Goal: Check status: Check status

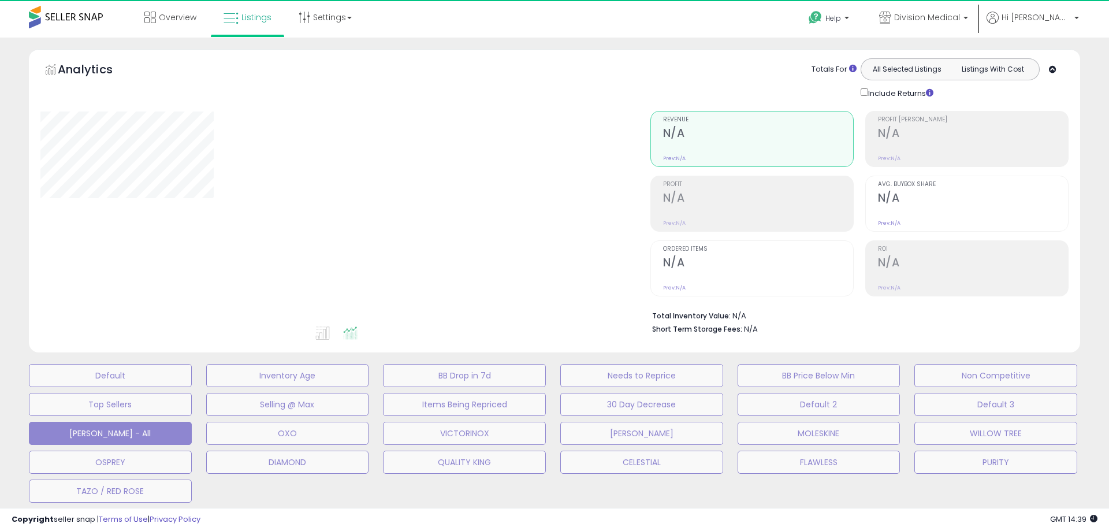
select select "**"
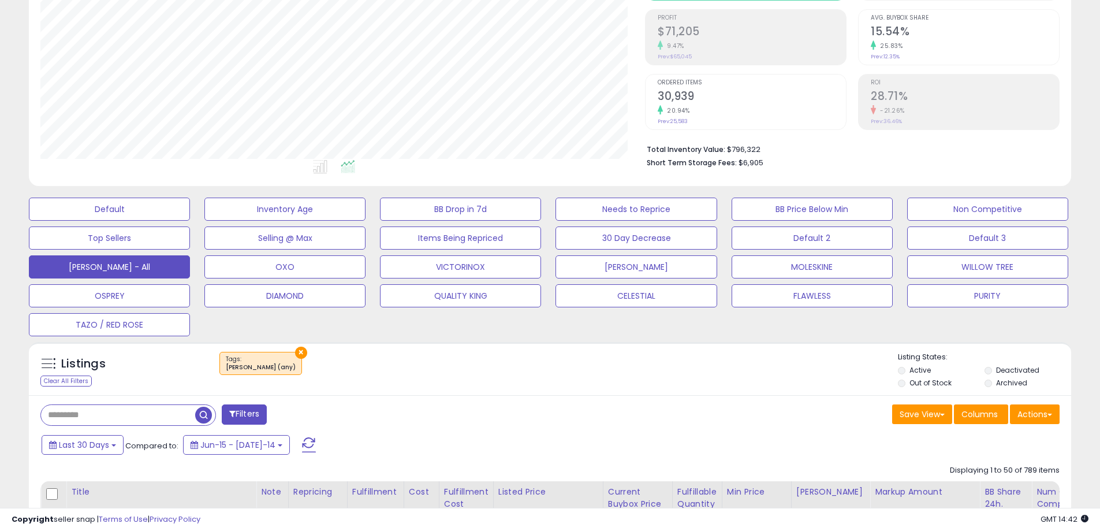
scroll to position [231, 0]
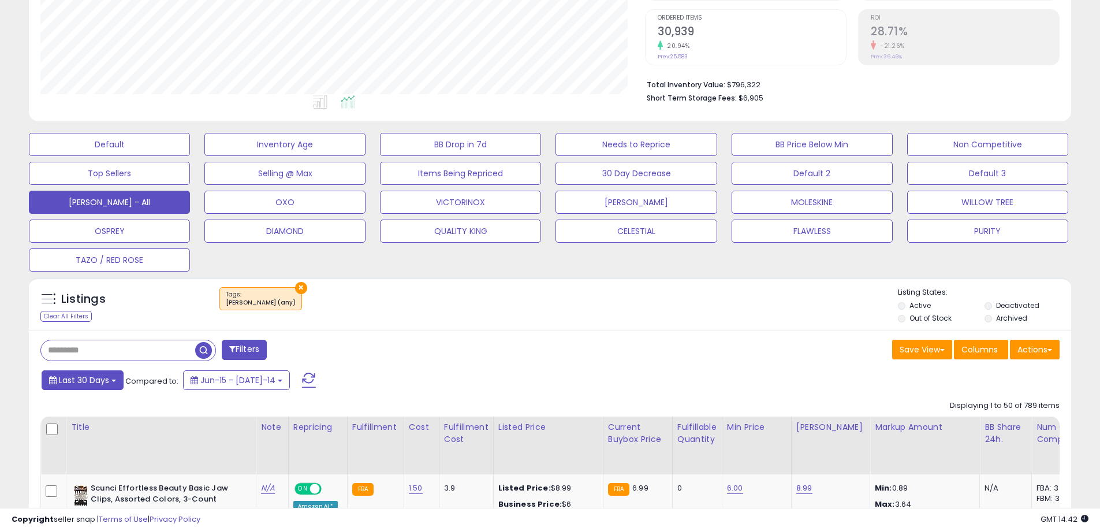
click at [93, 381] on span "Last 30 Days" at bounding box center [84, 380] width 50 height 12
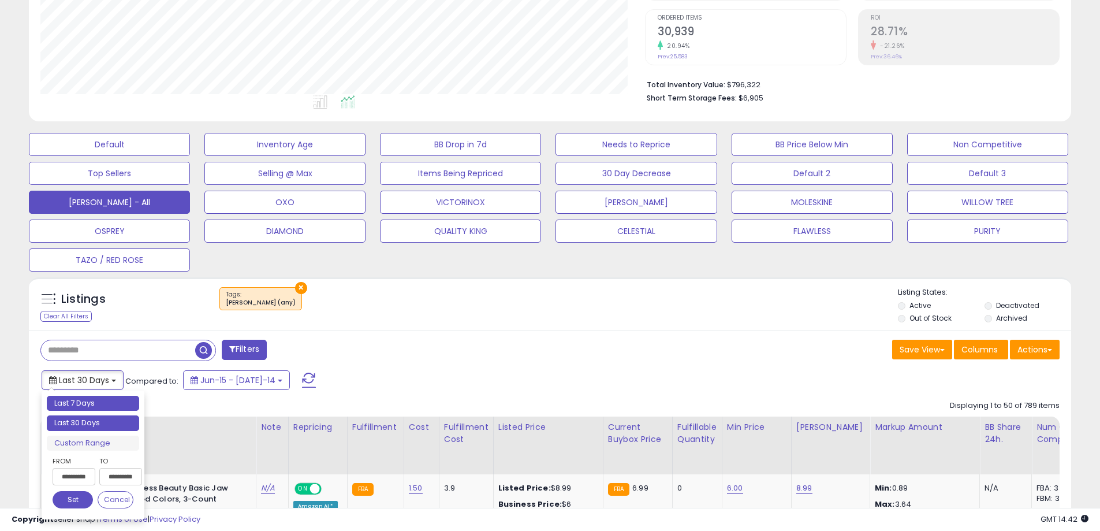
type input "**********"
click at [95, 401] on li "Last 7 Days" at bounding box center [93, 404] width 92 height 16
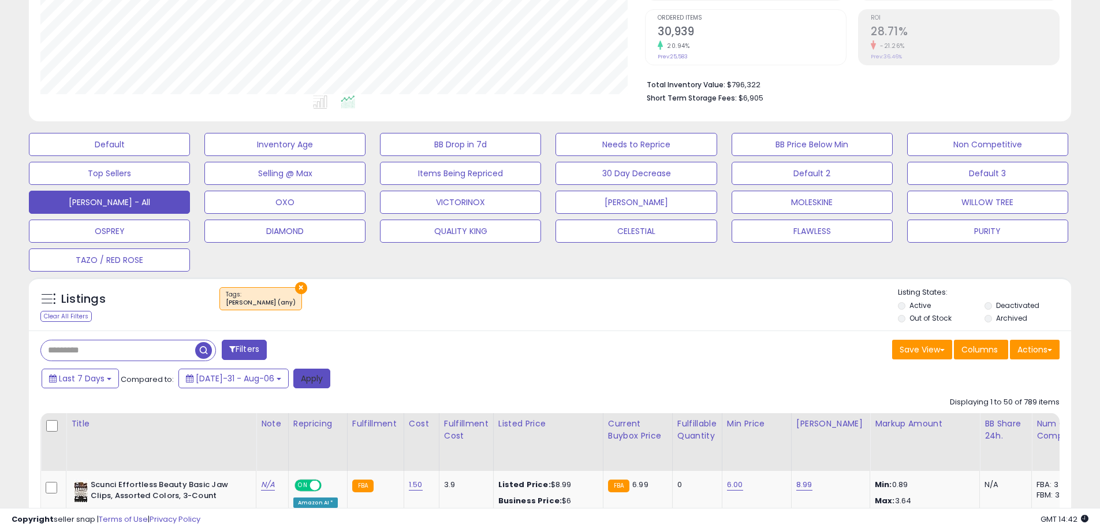
click at [300, 385] on button "Apply" at bounding box center [311, 379] width 37 height 20
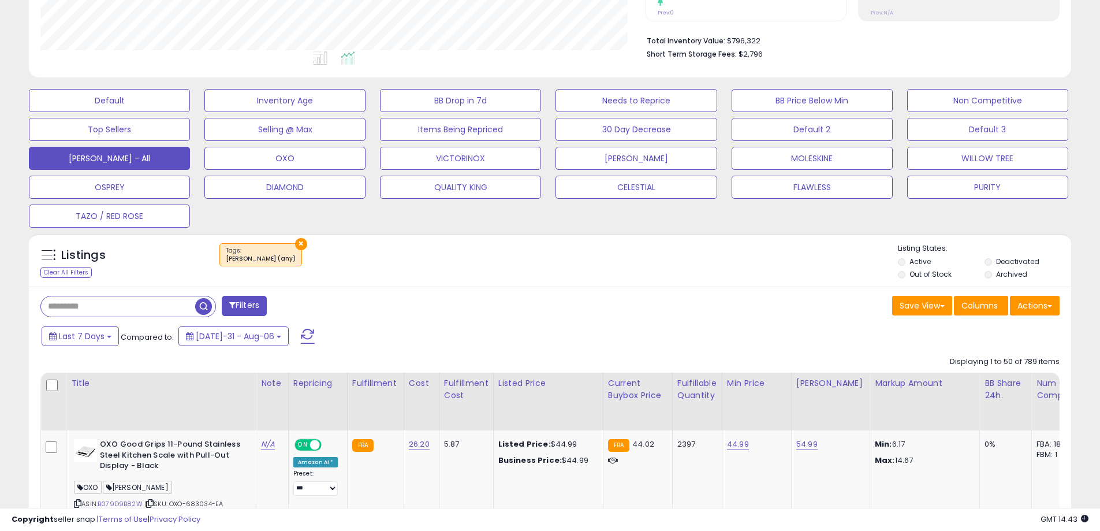
scroll to position [289, 0]
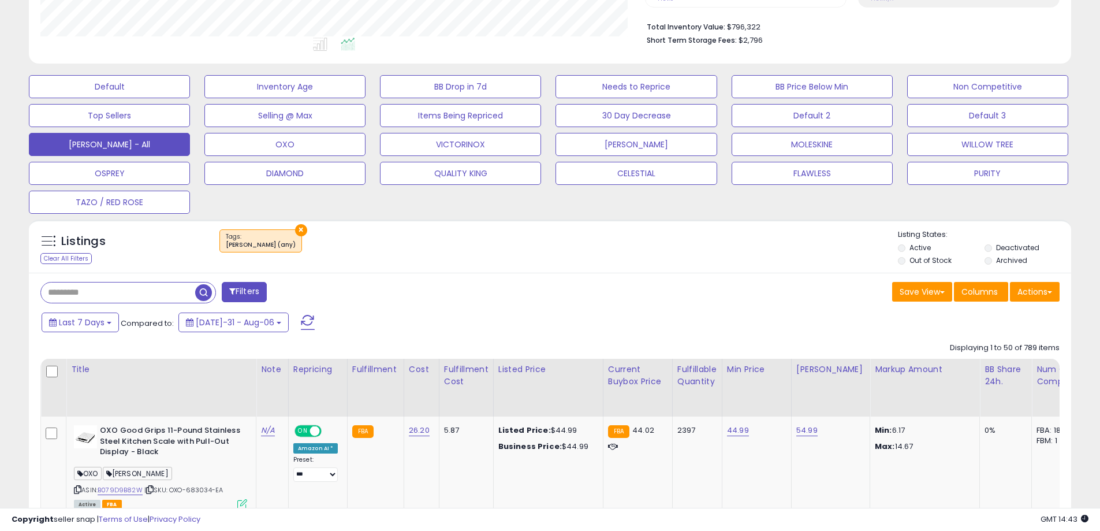
click at [199, 291] on span "button" at bounding box center [203, 292] width 17 height 17
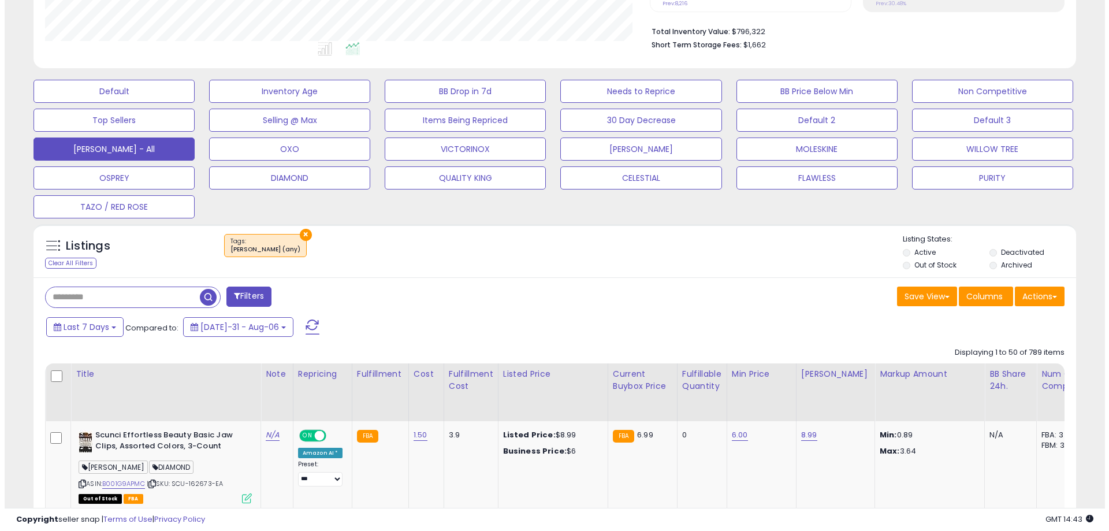
scroll to position [0, 0]
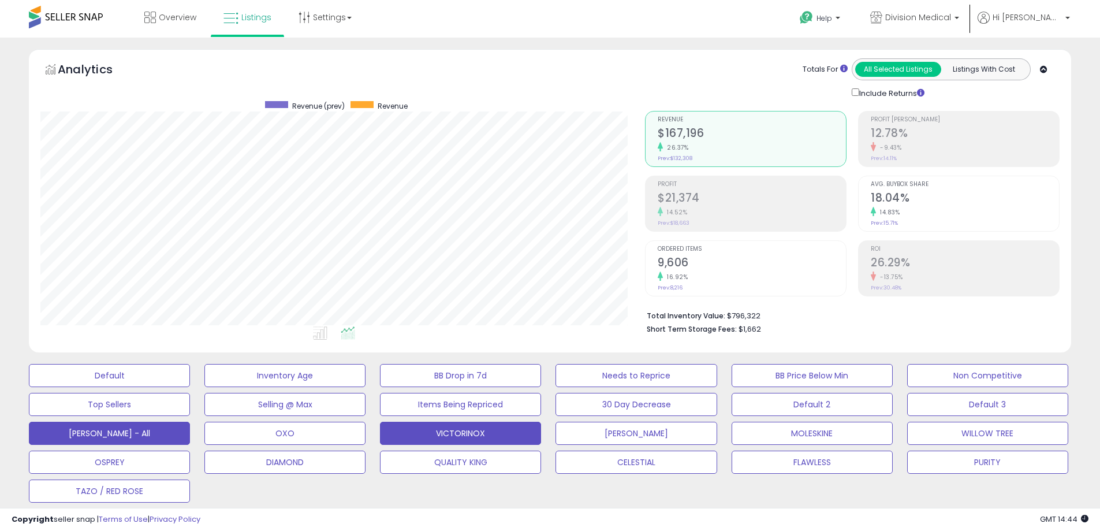
click at [190, 387] on button "VICTORINOX" at bounding box center [109, 375] width 161 height 23
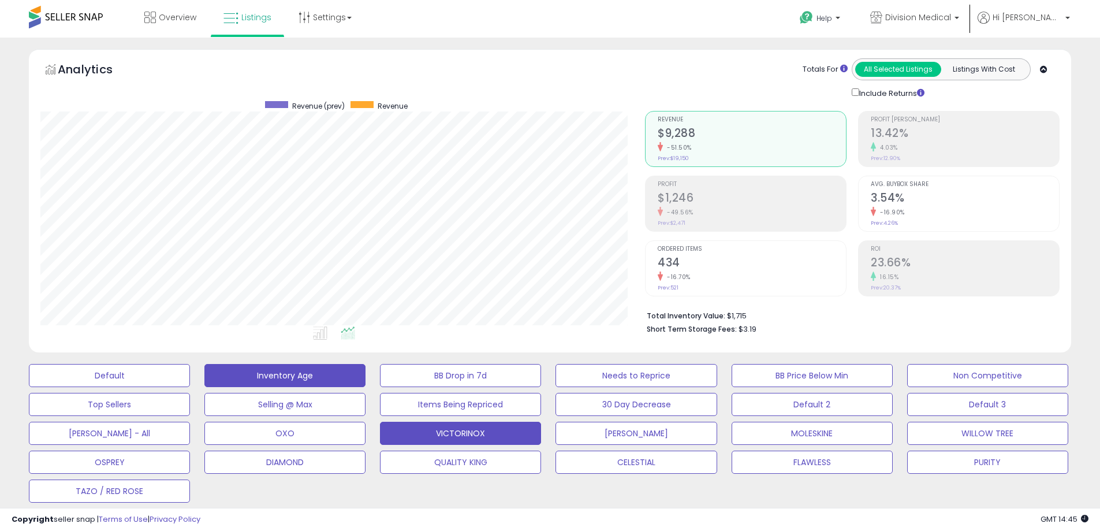
scroll to position [289, 0]
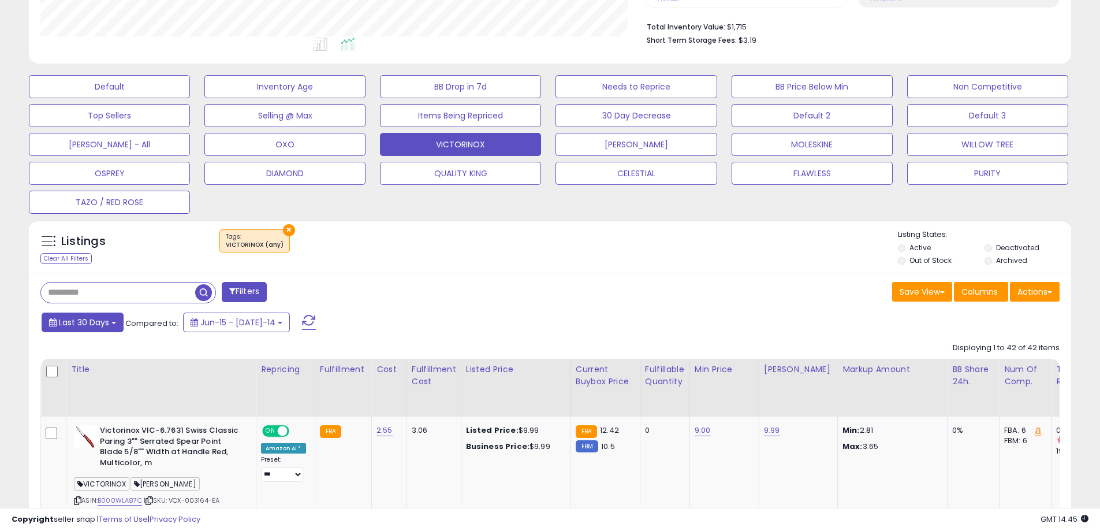
click at [91, 324] on span "Last 30 Days" at bounding box center [84, 323] width 50 height 12
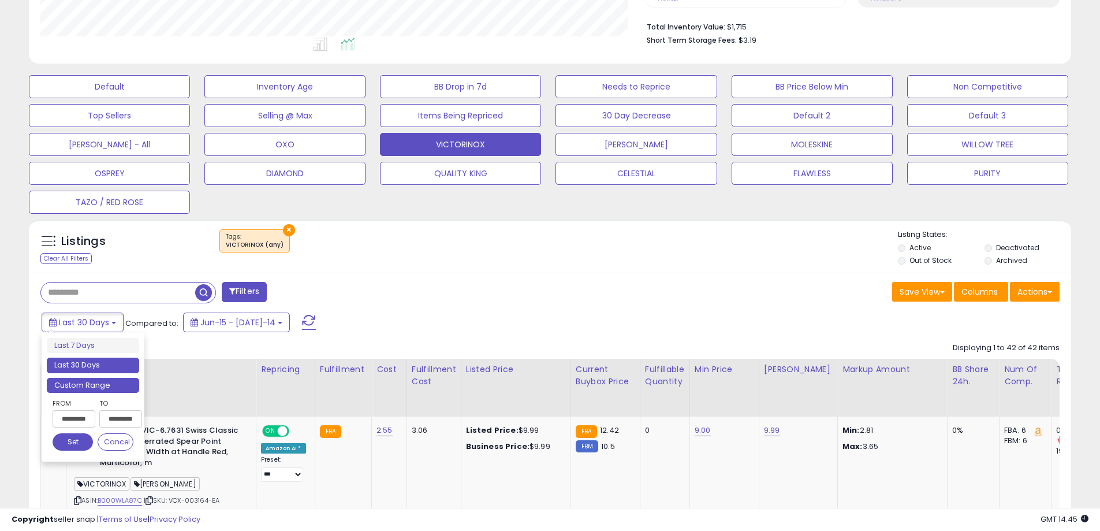
click at [81, 382] on li "Custom Range" at bounding box center [93, 386] width 92 height 16
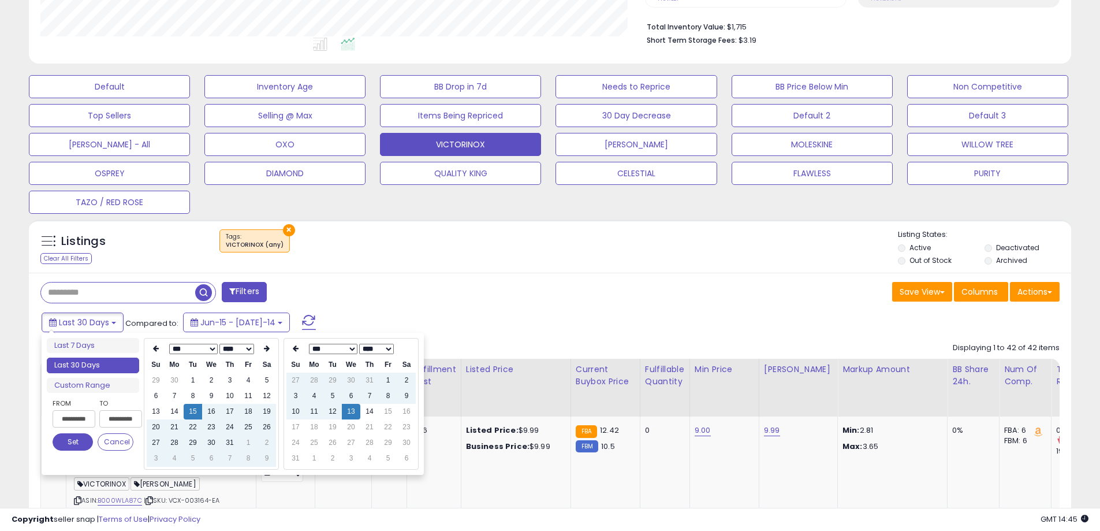
click at [72, 416] on input "**********" at bounding box center [74, 418] width 43 height 17
click at [160, 345] on th at bounding box center [156, 349] width 18 height 16
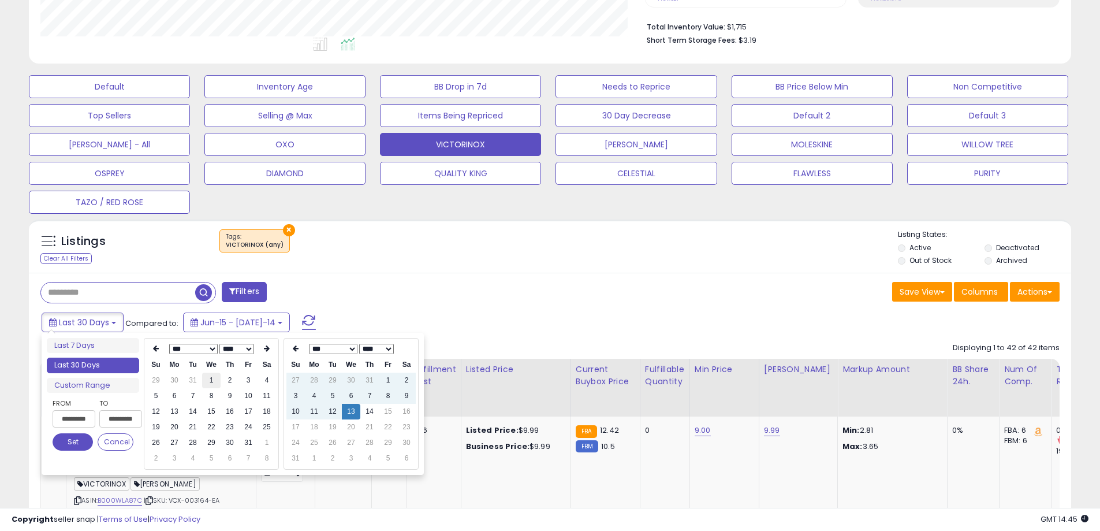
click at [216, 378] on td "1" at bounding box center [211, 381] width 18 height 16
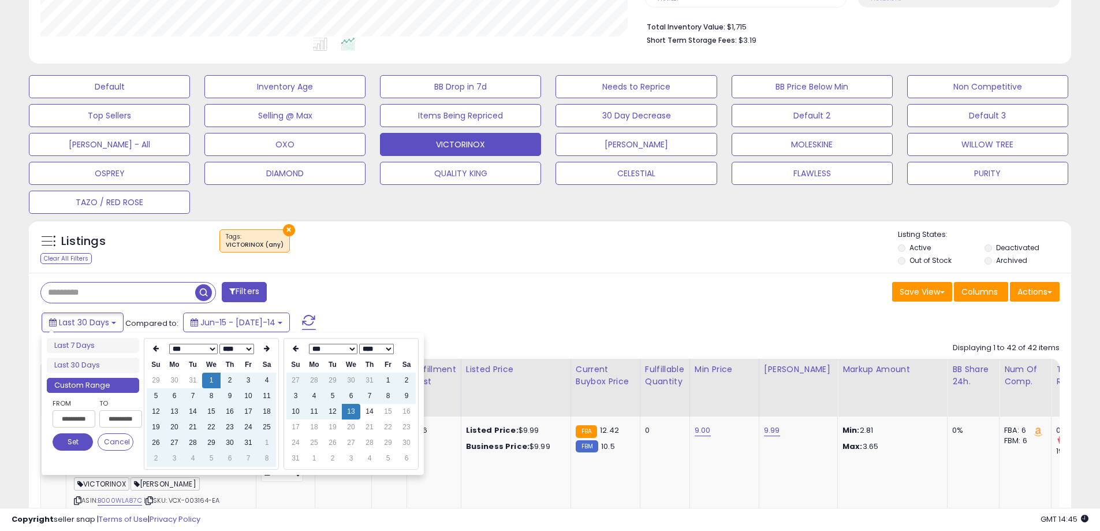
type input "**********"
click at [81, 444] on button "Set" at bounding box center [73, 441] width 40 height 17
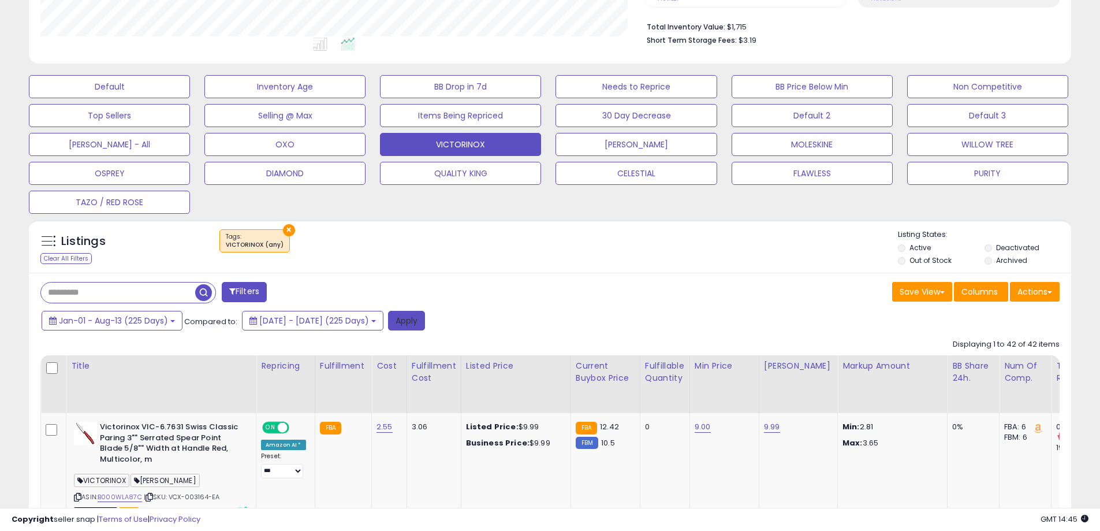
click at [425, 322] on button "Apply" at bounding box center [406, 321] width 37 height 20
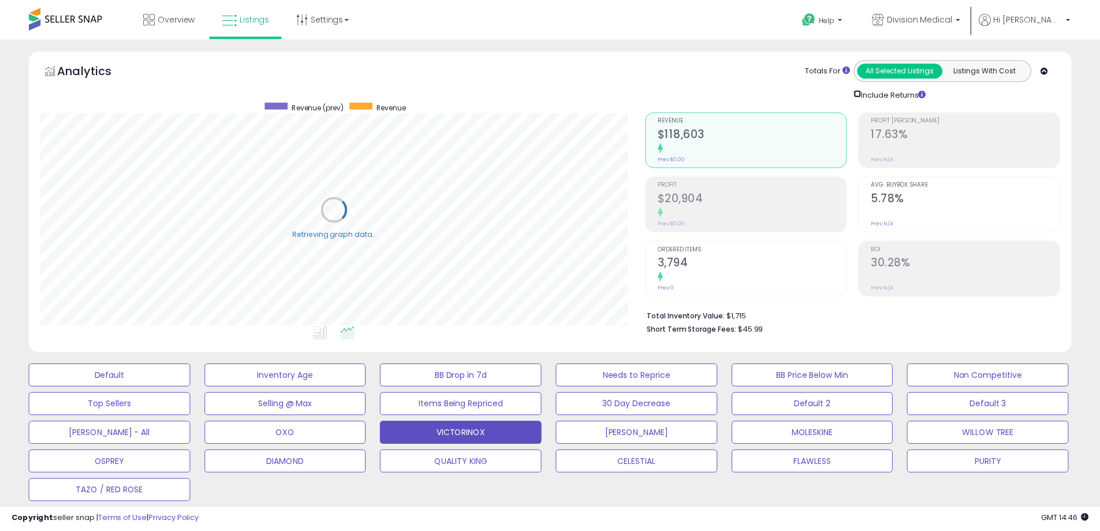
scroll to position [577410, 577042]
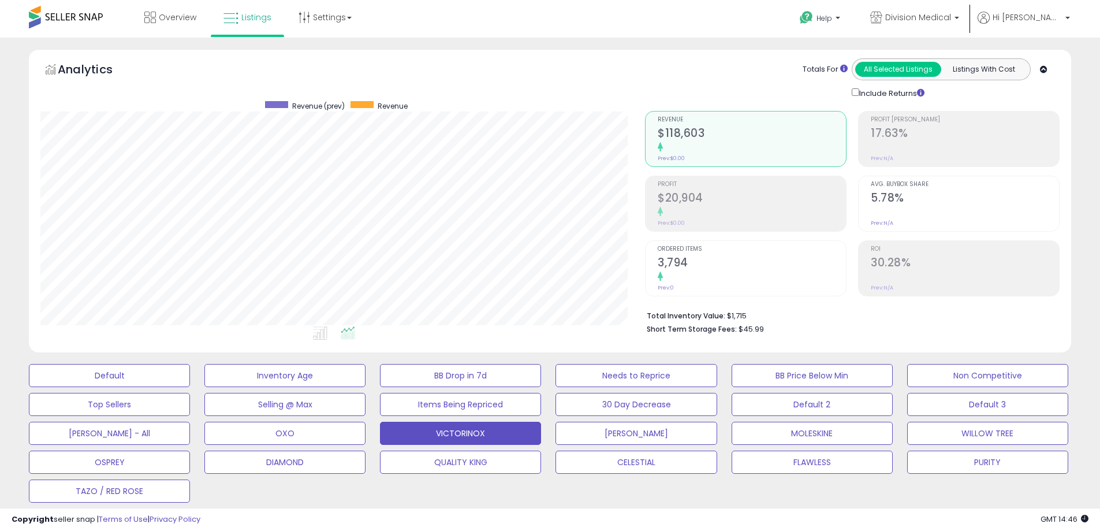
click at [737, 315] on li "Total Inventory Value: $1,715" at bounding box center [849, 315] width 404 height 14
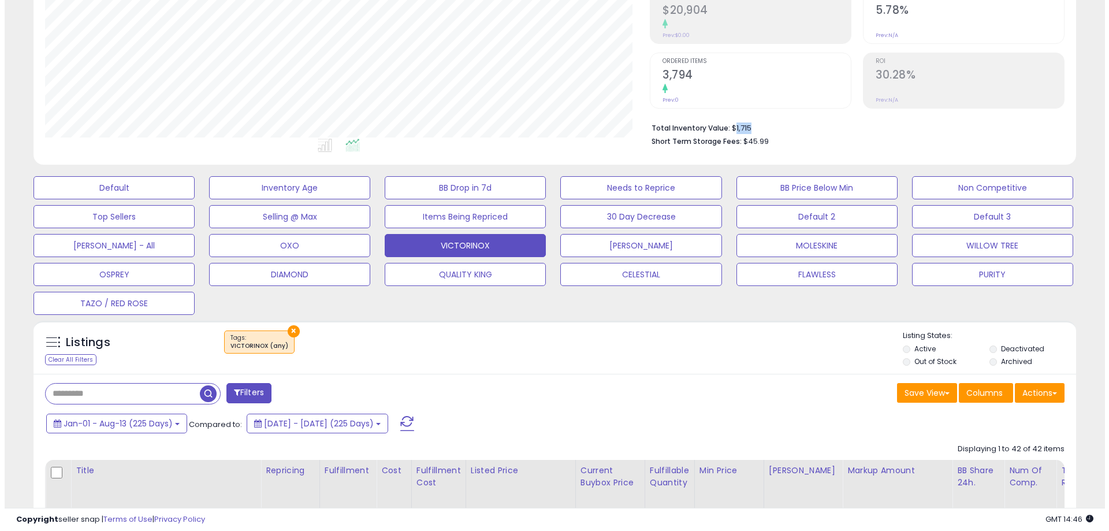
scroll to position [116, 0]
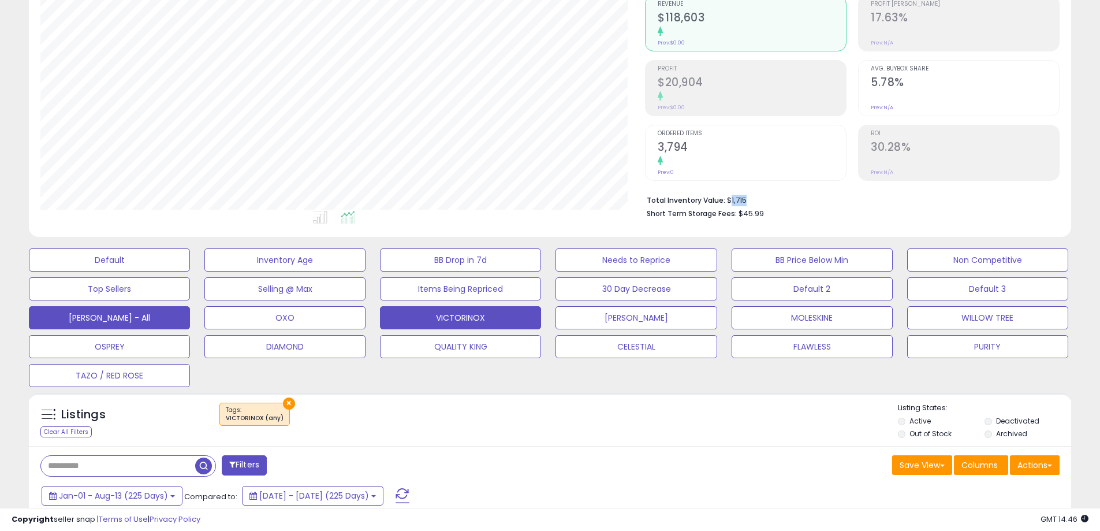
click at [138, 271] on button "[PERSON_NAME] - All" at bounding box center [109, 259] width 161 height 23
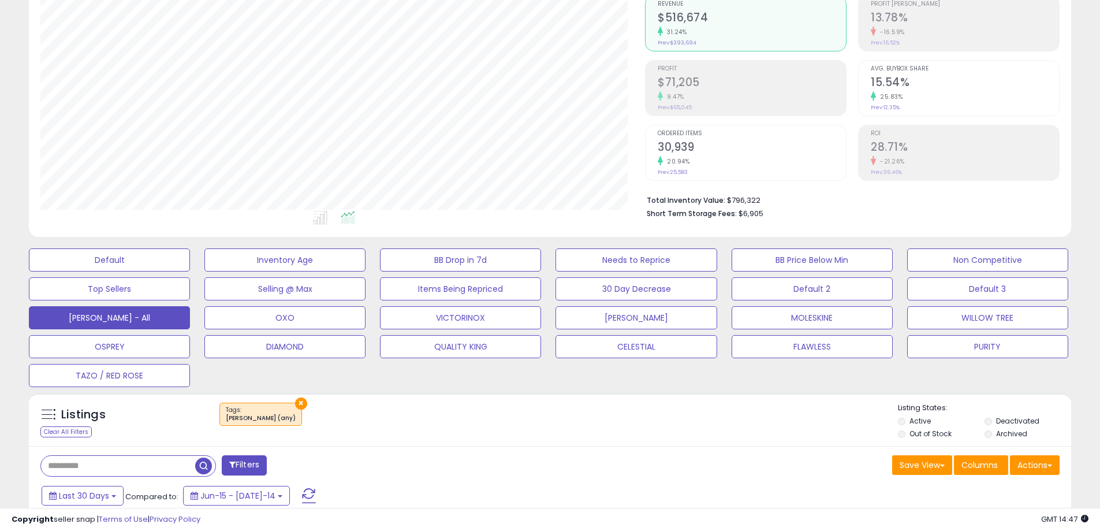
scroll to position [58, 0]
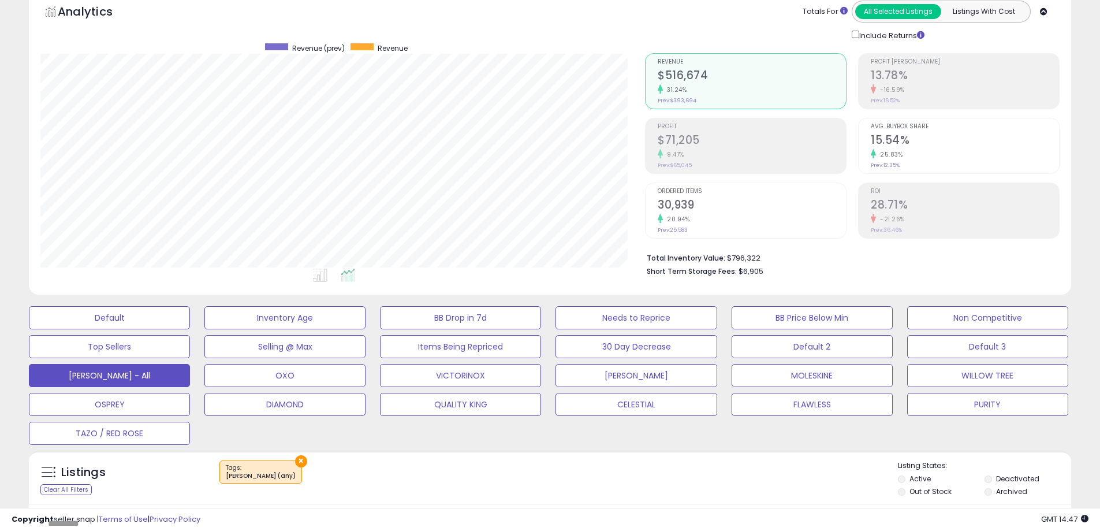
click at [894, 258] on li "Total Inventory Value: $796,322" at bounding box center [849, 257] width 404 height 14
